Goal: Task Accomplishment & Management: Manage account settings

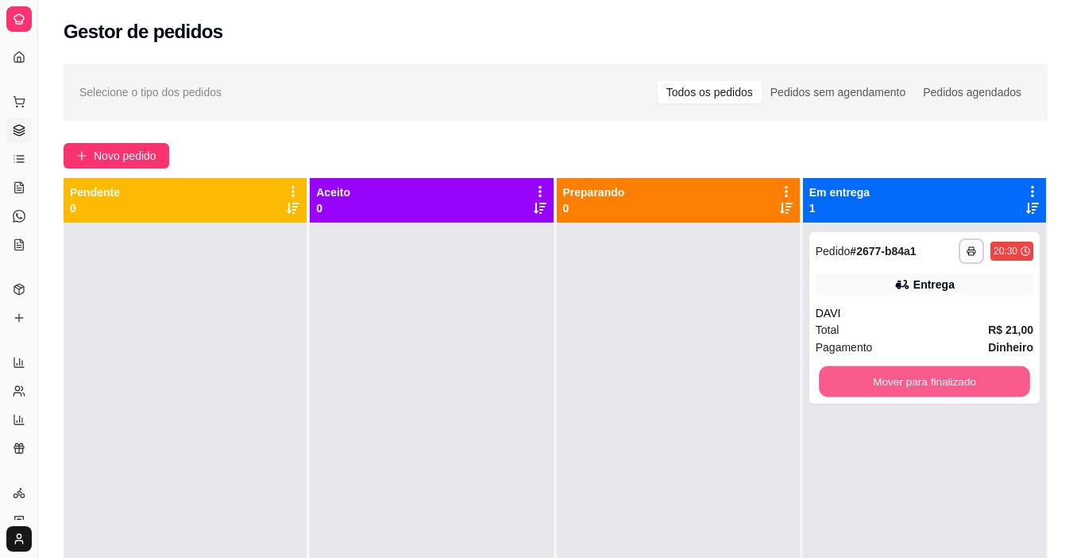
click at [947, 383] on button "Mover para finalizado" at bounding box center [924, 381] width 211 height 31
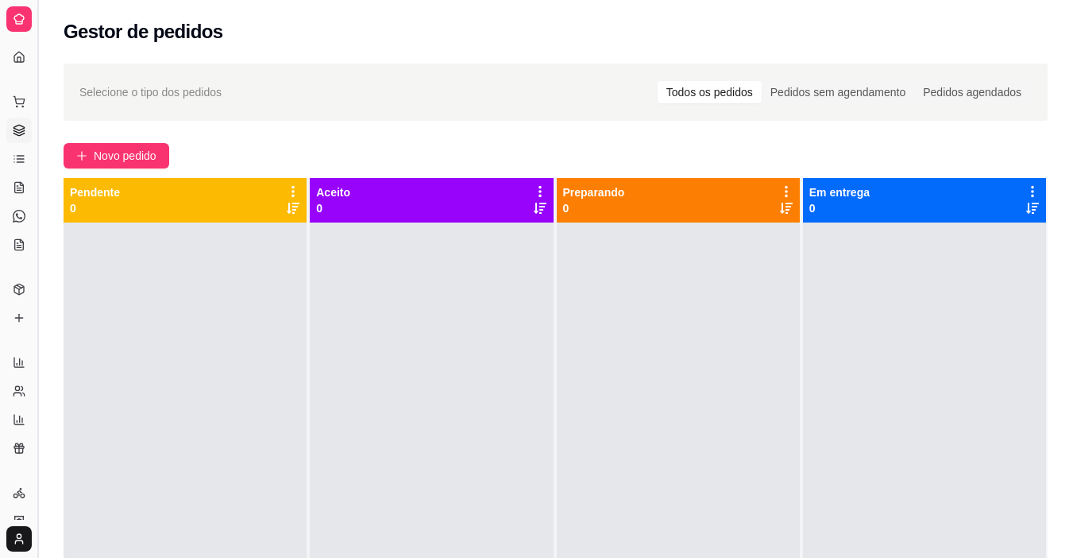
click at [37, 132] on button "Toggle Sidebar" at bounding box center [37, 279] width 13 height 558
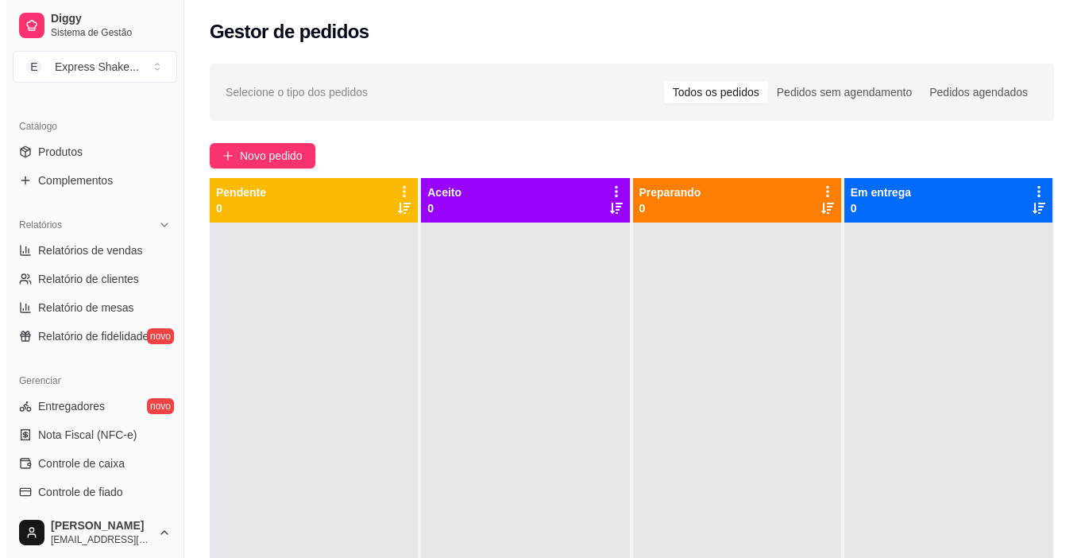
scroll to position [397, 0]
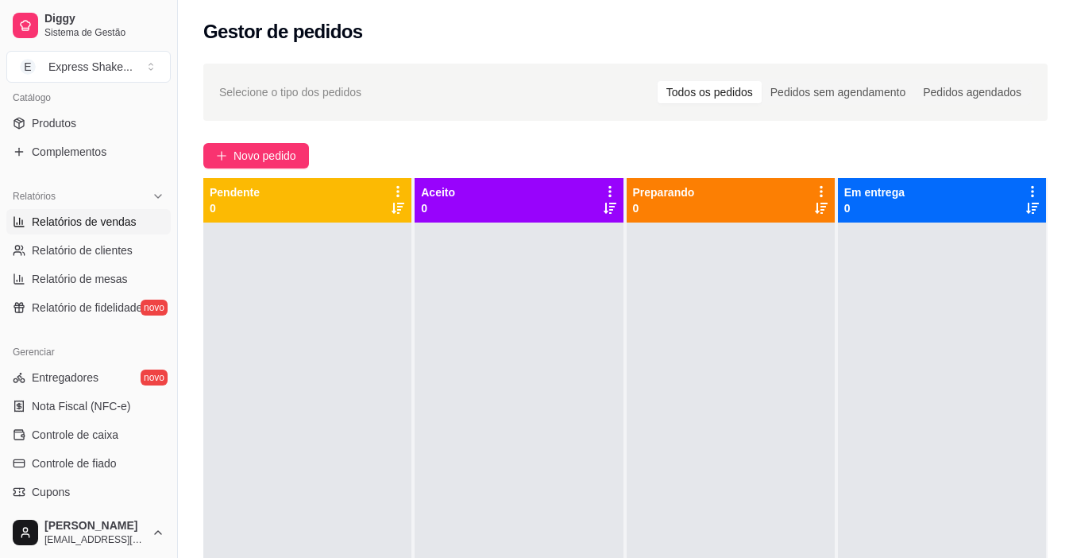
click at [124, 218] on span "Relatórios de vendas" at bounding box center [84, 222] width 105 height 16
select select "ALL"
select select "0"
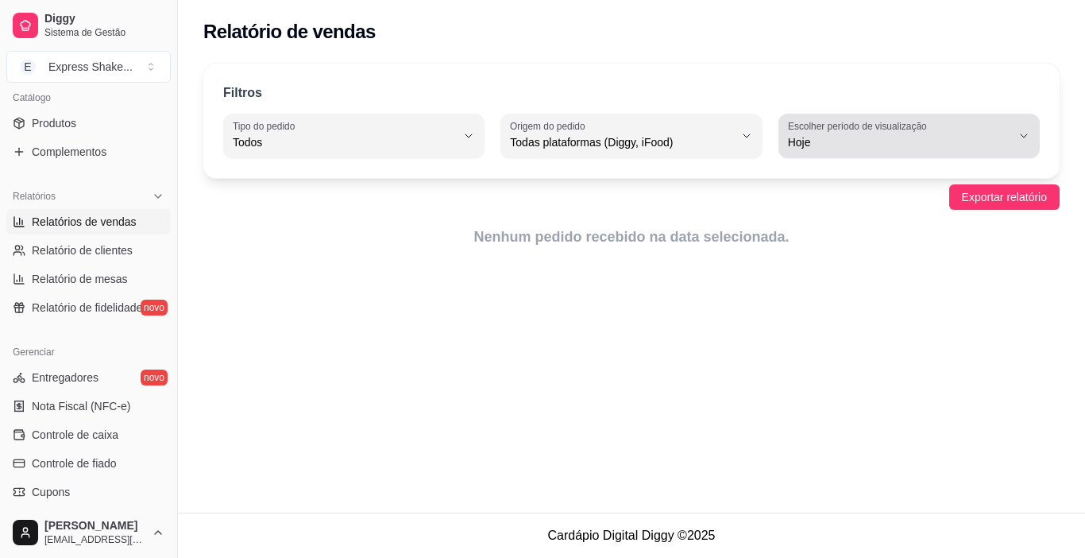
click at [835, 145] on span "Hoje" at bounding box center [899, 142] width 223 height 16
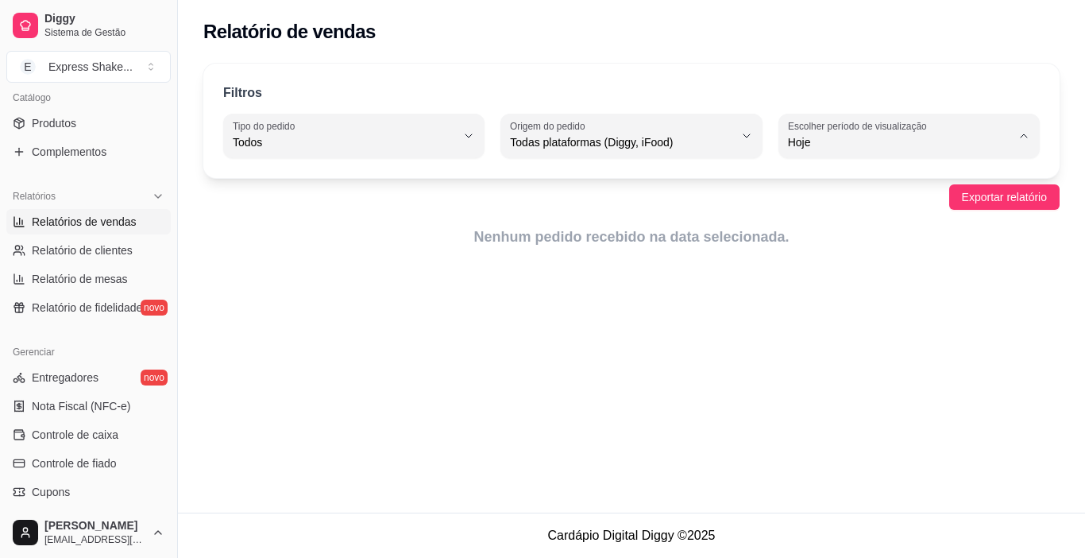
click at [819, 236] on span "7 dias" at bounding box center [901, 232] width 211 height 15
type input "7"
select select "7"
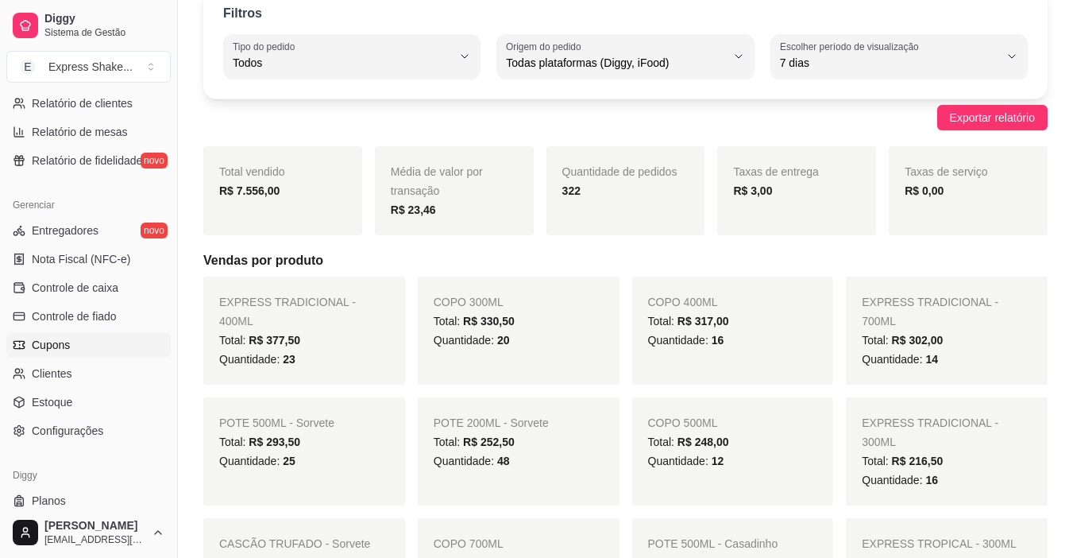
scroll to position [556, 0]
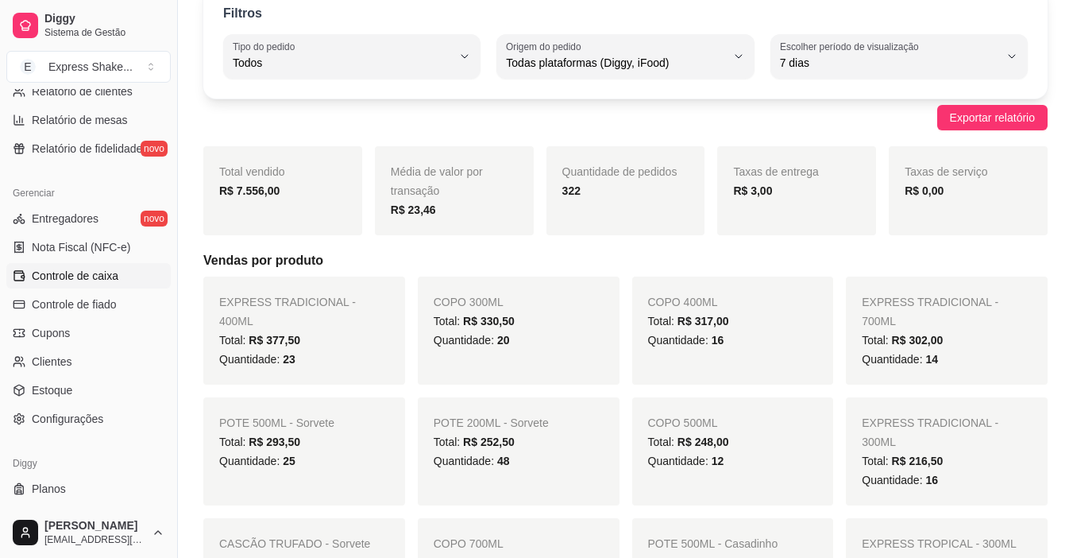
click at [60, 273] on span "Controle de caixa" at bounding box center [75, 276] width 87 height 16
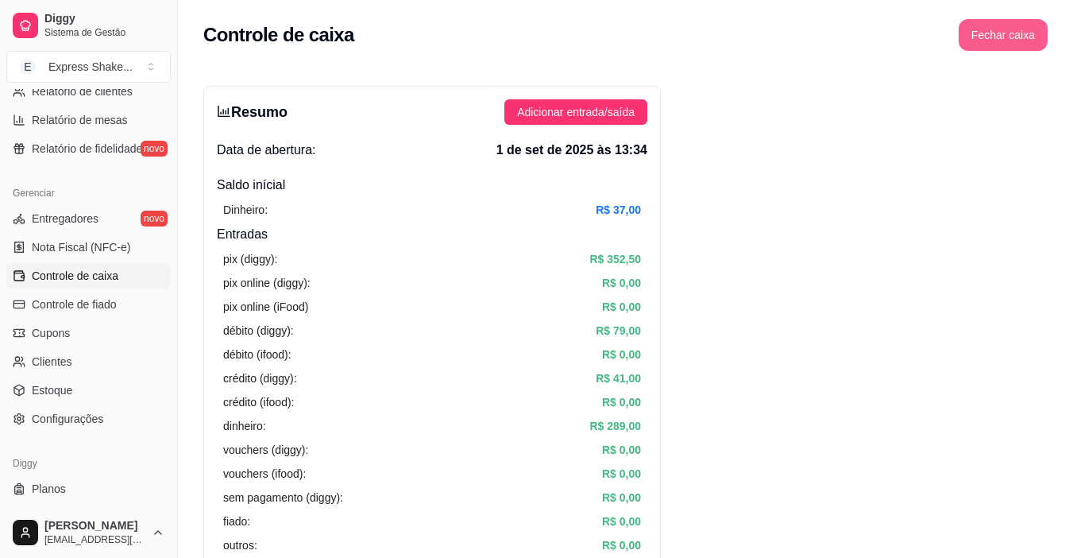
click at [998, 29] on button "Fechar caixa" at bounding box center [1003, 35] width 89 height 32
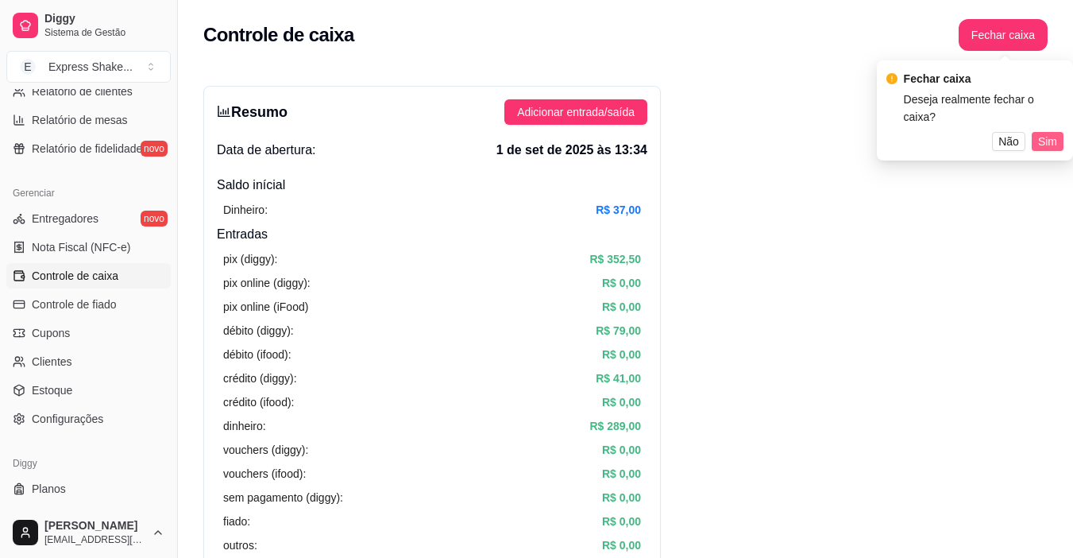
click at [1045, 133] on span "Sim" at bounding box center [1047, 141] width 19 height 17
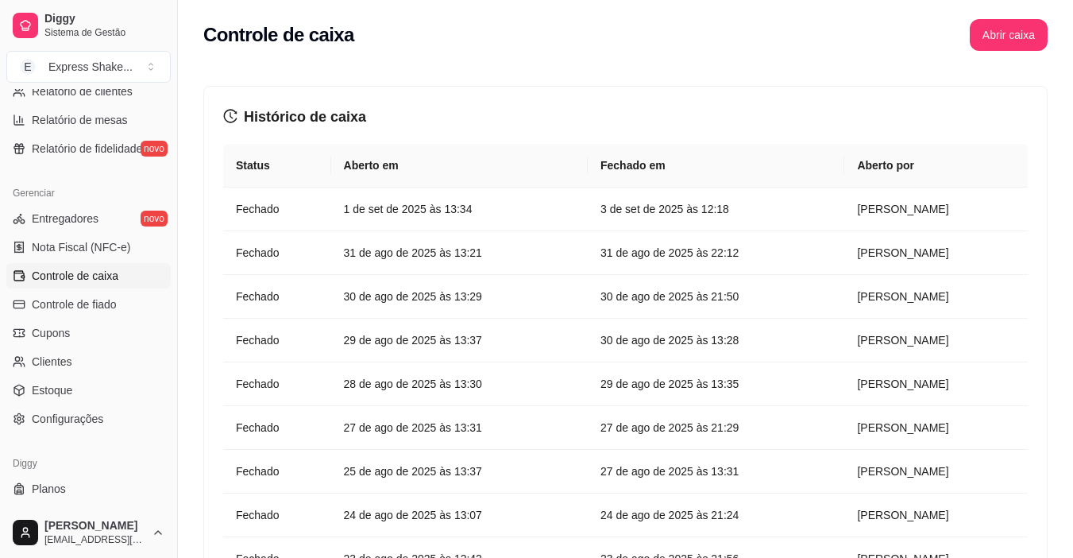
click at [992, 32] on button "Abrir caixa" at bounding box center [1009, 35] width 78 height 32
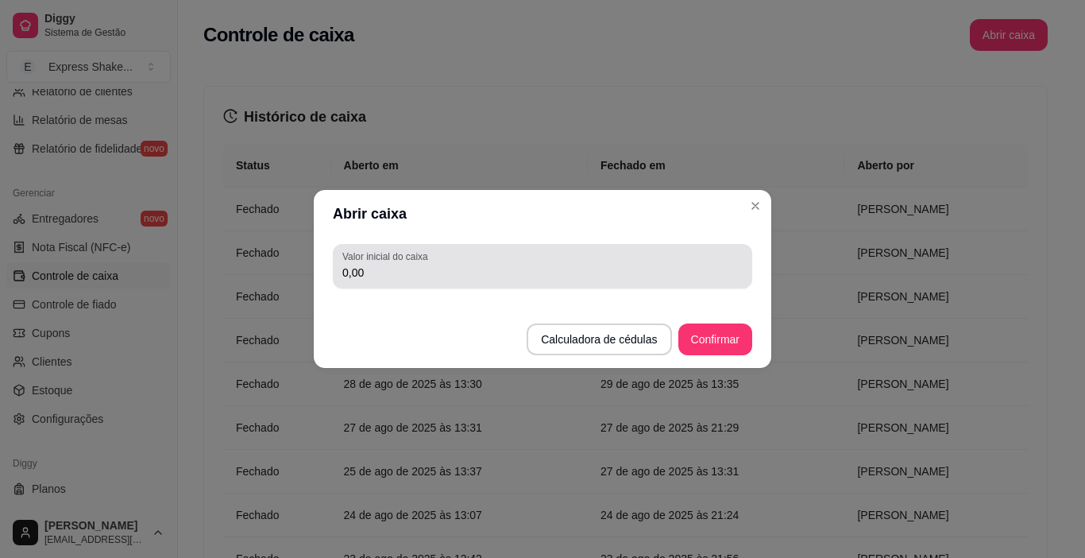
click at [452, 272] on input "0,00" at bounding box center [542, 273] width 400 height 16
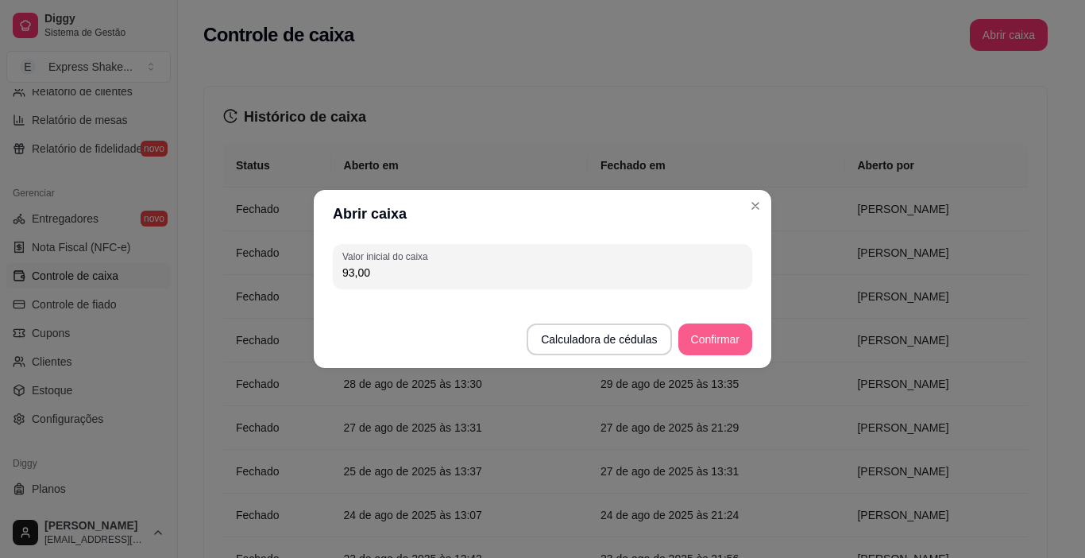
type input "93,00"
click at [690, 330] on button "Confirmar" at bounding box center [715, 339] width 72 height 31
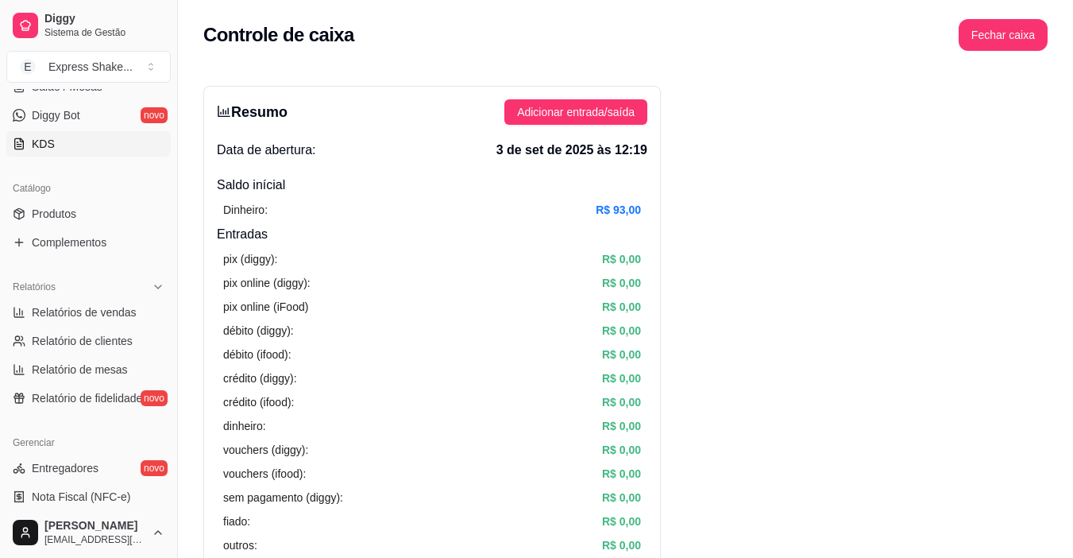
scroll to position [159, 0]
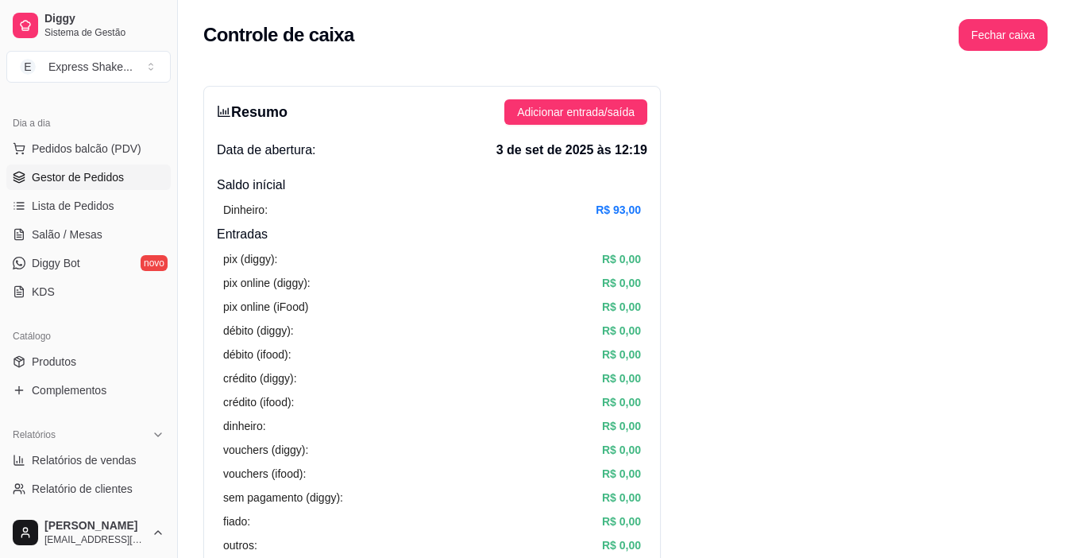
click at [118, 186] on link "Gestor de Pedidos" at bounding box center [88, 176] width 164 height 25
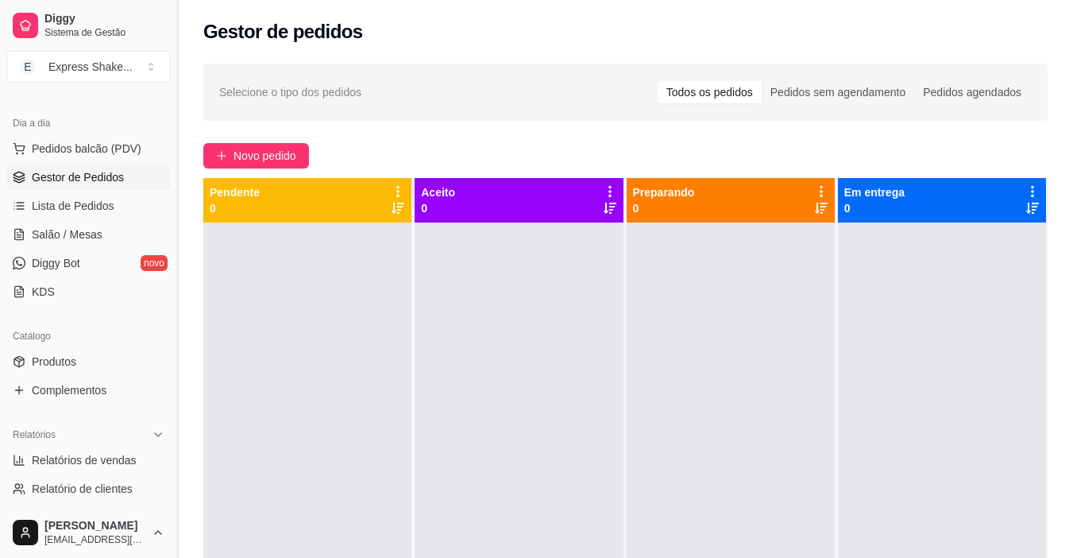
click at [175, 309] on button "Toggle Sidebar" at bounding box center [177, 279] width 13 height 558
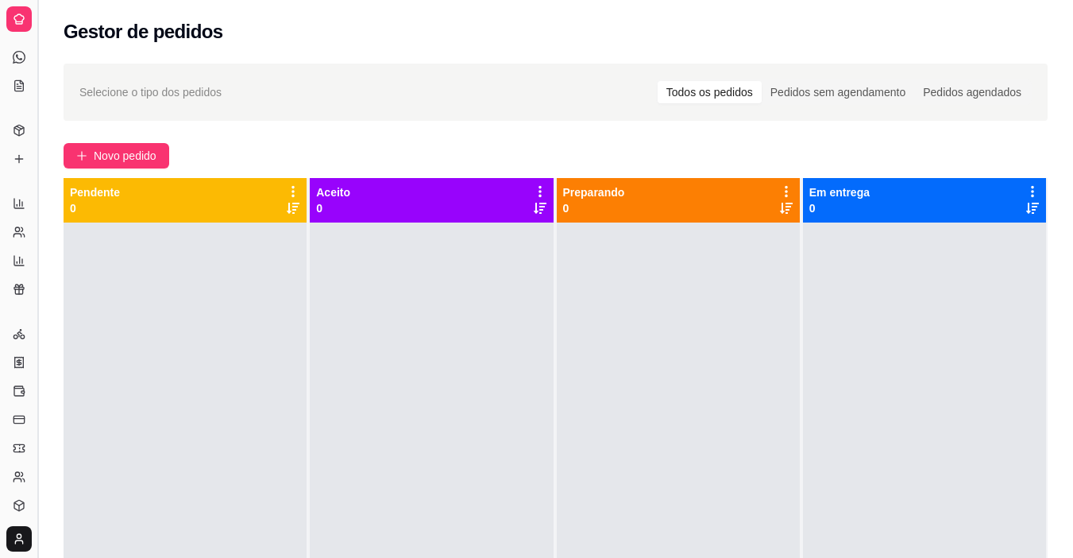
scroll to position [55, 0]
